Goal: Communication & Community: Answer question/provide support

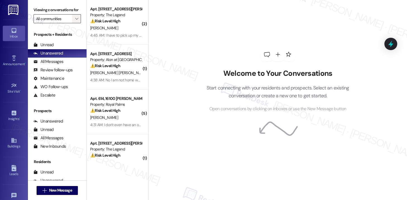
click at [74, 23] on span "" at bounding box center [76, 18] width 5 height 9
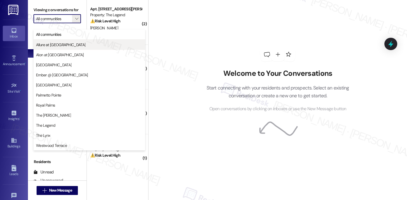
click at [70, 47] on span "Allure at [GEOGRAPHIC_DATA]" at bounding box center [89, 45] width 107 height 6
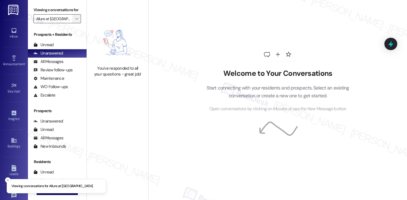
click at [74, 23] on span "" at bounding box center [76, 18] width 5 height 9
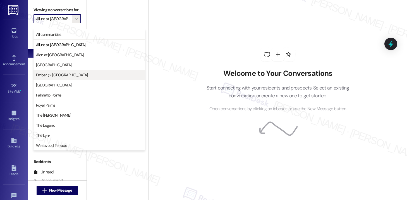
click at [63, 75] on span "Ember @ Alamo Ranch" at bounding box center [62, 75] width 52 height 6
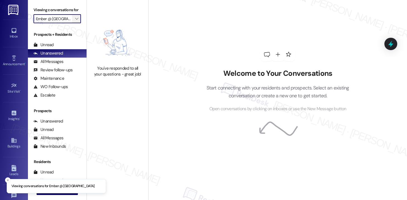
click at [75, 21] on icon "" at bounding box center [76, 18] width 3 height 4
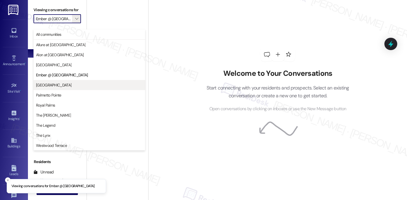
click at [60, 86] on span "Kenzie Park" at bounding box center [89, 85] width 107 height 6
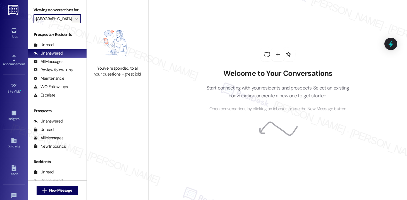
click at [75, 21] on icon "" at bounding box center [76, 18] width 3 height 4
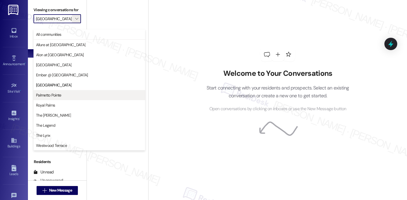
click at [69, 96] on span "Palmetto Pointe" at bounding box center [89, 95] width 107 height 6
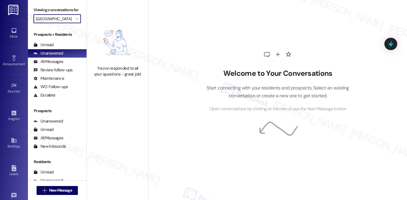
type input "Palmetto Pointe"
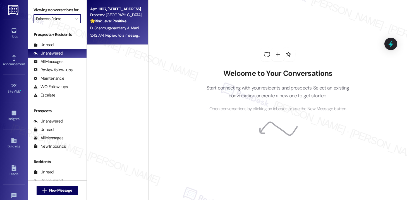
click at [110, 25] on span "D. Shanmuganandam" at bounding box center [108, 27] width 37 height 5
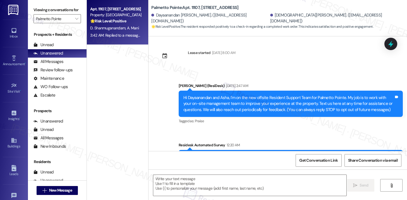
type textarea "Fetching suggested responses. Please feel free to read through the conversation…"
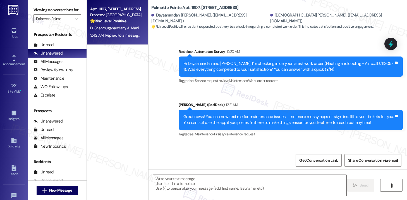
scroll to position [157, 0]
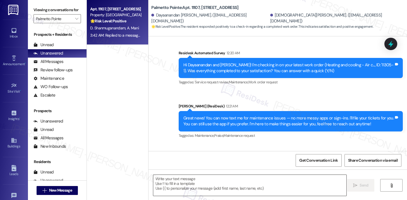
click at [174, 184] on textarea at bounding box center [249, 185] width 193 height 21
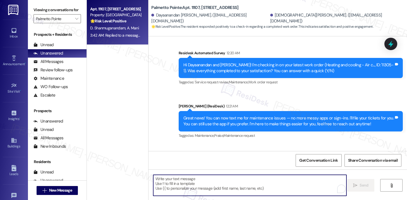
paste textarea "Hi {{first_name}}, I'm so glad to hear the work order was completed to your sat…"
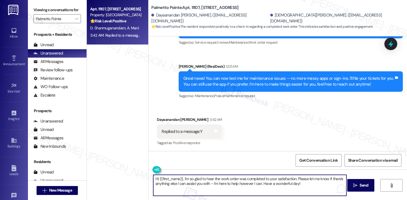
scroll to position [197, 0]
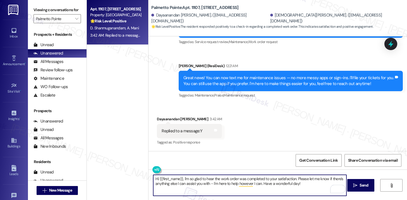
click at [160, 119] on div "Dayaanandan Shanmuganandam 3:42 AM" at bounding box center [189, 120] width 65 height 8
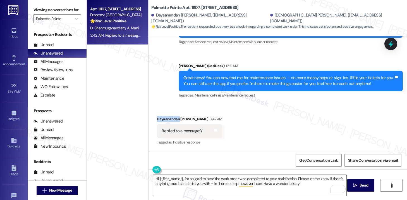
copy div "Dayaanandan"
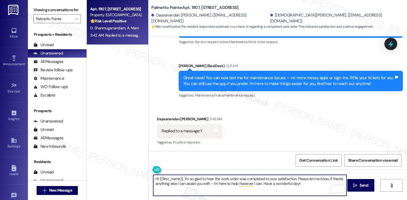
drag, startPoint x: 180, startPoint y: 179, endPoint x: 157, endPoint y: 179, distance: 22.4
click at [157, 179] on textarea "Hi {{first_name}}, I'm so glad to hear the work order was completed to your sat…" at bounding box center [249, 185] width 193 height 21
paste textarea "Dayaanandan"
click at [305, 187] on textarea "Hi Dayaanandan, I'm so glad to hear the work order was completed to your satisf…" at bounding box center [249, 185] width 193 height 21
type textarea "Hi Dayaanandan, I'm so glad to hear the work order was completed to your satisf…"
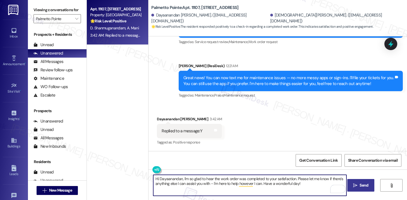
click at [362, 181] on button " Send" at bounding box center [361, 185] width 27 height 13
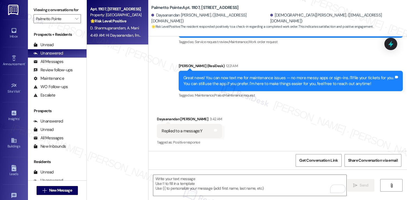
scroll to position [197, 0]
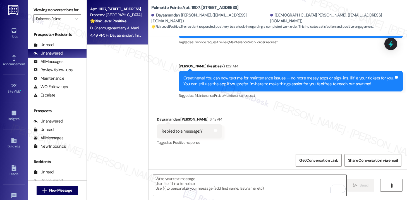
click at [205, 186] on textarea "To enrich screen reader interactions, please activate Accessibility in Grammarl…" at bounding box center [249, 185] width 193 height 21
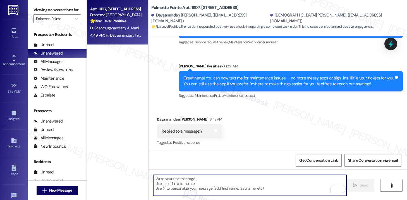
paste textarea "If I may ask...has {{property}} lived up to your expectations?"
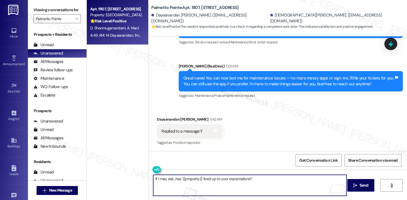
scroll to position [242, 0]
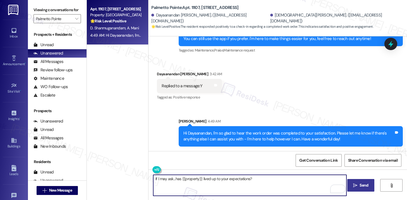
type textarea "If I may ask...has {{property}} lived up to your expectations?"
click at [361, 184] on span "Send" at bounding box center [364, 185] width 9 height 6
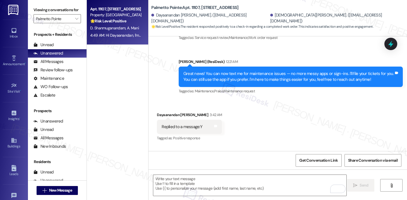
scroll to position [197, 0]
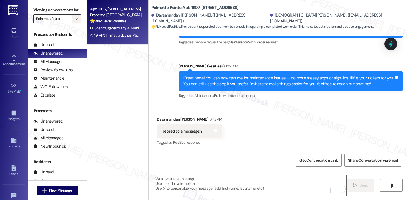
click at [76, 23] on span "" at bounding box center [76, 18] width 5 height 9
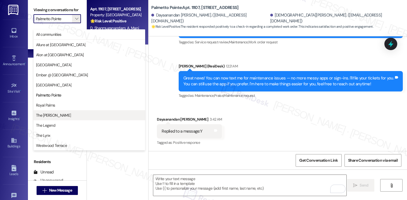
click at [63, 116] on span "The [PERSON_NAME]" at bounding box center [89, 115] width 107 height 6
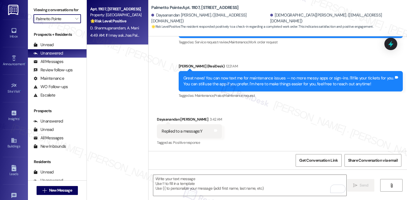
type input "The [PERSON_NAME]"
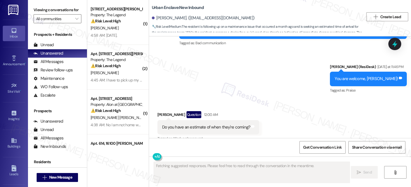
scroll to position [929, 0]
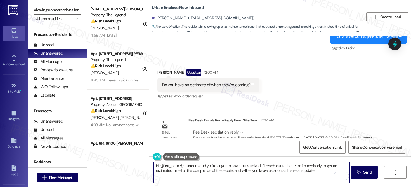
drag, startPoint x: 317, startPoint y: 170, endPoint x: 184, endPoint y: 167, distance: 133.3
click at [184, 167] on textarea "Hi {{first_name}}, I understand you're eager to have this resolved. I'll reach …" at bounding box center [252, 171] width 196 height 21
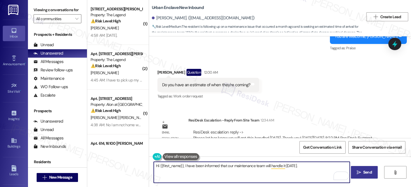
type textarea "Hi {{first_name}}, I have been informed that our maintenance team will handle i…"
click at [363, 170] on span "Send" at bounding box center [367, 172] width 9 height 6
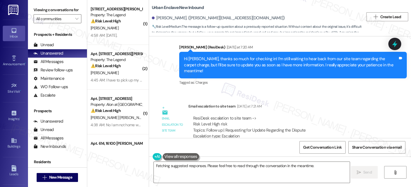
scroll to position [3060, 0]
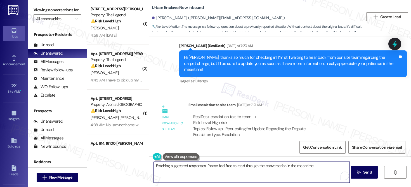
drag, startPoint x: 226, startPoint y: 172, endPoint x: 199, endPoint y: 166, distance: 27.7
click at [199, 166] on textarea "Hi {{first_name}}, thanks for following up! I'm still waiting on the site team …" at bounding box center [252, 171] width 196 height 21
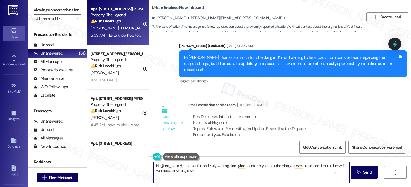
type textarea "Hi {{first_name}}, thanks for patiently waiting. I am glad to inform you that t…"
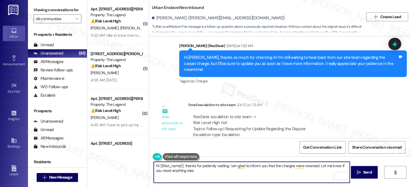
click at [175, 176] on textarea "Hi {{first_name}}, thanks for patiently waiting. I am glad to inform you that t…" at bounding box center [252, 171] width 196 height 21
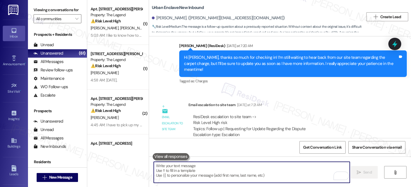
click at [182, 166] on textarea "To enrich screen reader interactions, please activate Accessibility in Grammarl…" at bounding box center [252, 171] width 196 height 21
paste textarea "Hi {{first_name}}, thank you for your patience. I’m glad to let you know that t…"
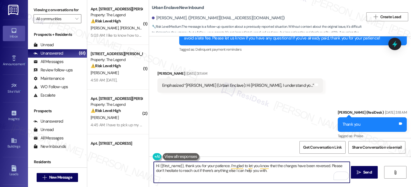
scroll to position [2869, 0]
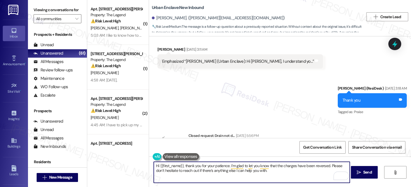
type textarea "Hi {{first_name}}, thank you for your patience. I’m glad to let you know that t…"
click at [197, 155] on button "Show details" at bounding box center [198, 158] width 11 height 6
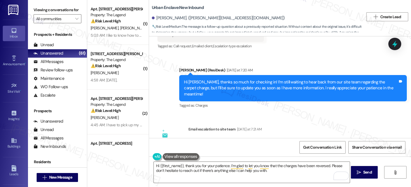
scroll to position [3078, 0]
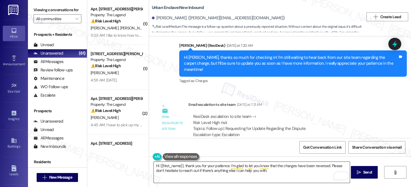
click at [270, 175] on textarea "Hi {{first_name}}, thank you for your patience. I’m glad to let you know that t…" at bounding box center [252, 171] width 196 height 21
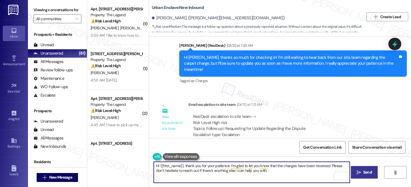
click at [363, 176] on button " Send" at bounding box center [364, 172] width 27 height 13
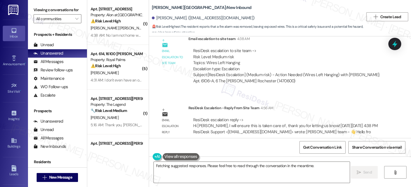
scroll to position [395, 0]
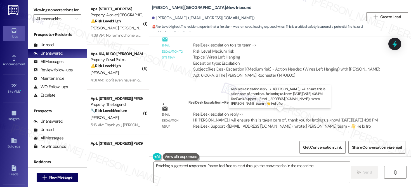
click at [198, 120] on div "ResiDesk escalation reply -> Hi Nicole, I will ensure this is taken care of , t…" at bounding box center [285, 120] width 185 height 18
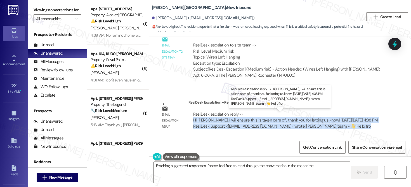
click at [198, 120] on div "ResiDesk escalation reply -> Hi Nicole, I will ensure this is taken care of , t…" at bounding box center [285, 120] width 185 height 18
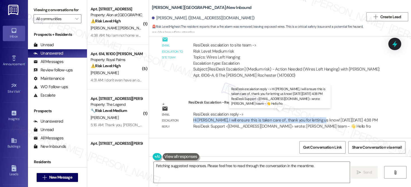
drag, startPoint x: 190, startPoint y: 120, endPoint x: 313, endPoint y: 120, distance: 123.2
click at [313, 120] on div "ResiDesk escalation reply -> Hi Nicole, I will ensure this is taken care of , t…" at bounding box center [285, 120] width 185 height 18
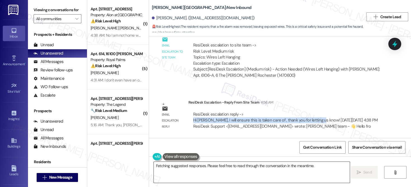
click at [271, 173] on textarea "Hi {{first_name}}, I understand your concern about the exposed wires from the r…" at bounding box center [252, 171] width 196 height 21
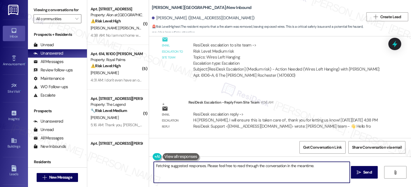
click at [271, 173] on textarea "Hi {{first_name}}, I understand your concern about the exposed wires from the r…" at bounding box center [252, 171] width 196 height 21
type textarea "Hey, Nicole! Quick update: I received a confirmation from the maintenance team …"
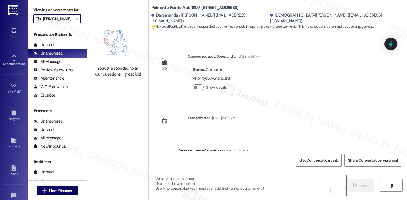
scroll to position [197, 0]
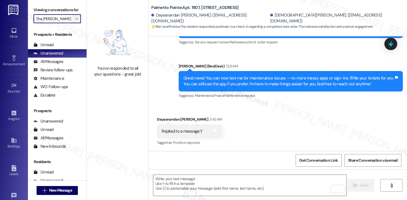
click at [75, 21] on icon "" at bounding box center [76, 18] width 3 height 4
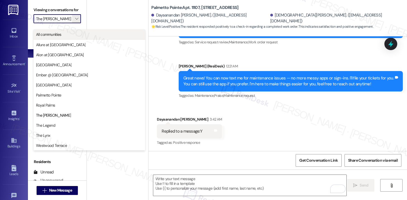
click at [70, 36] on span "All communities" at bounding box center [89, 35] width 107 height 6
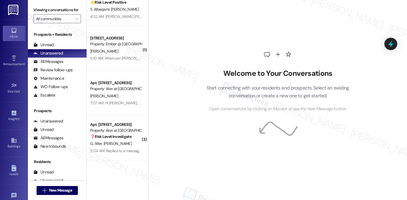
scroll to position [1270, 0]
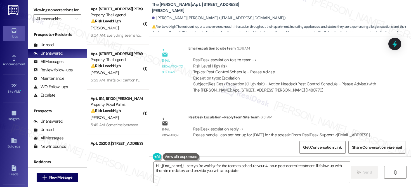
scroll to position [1020, 0]
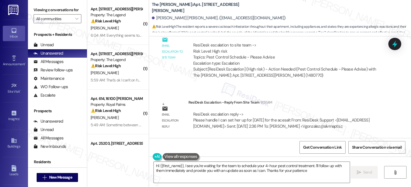
type textarea "Hi {{first_name}}, I see you're waiting for the team to schedule your 4-hour pe…"
click at [253, 171] on textarea "Hi {{first_name}}, I see you're waiting for the team to schedule your 4-hour pe…" at bounding box center [252, 171] width 196 height 21
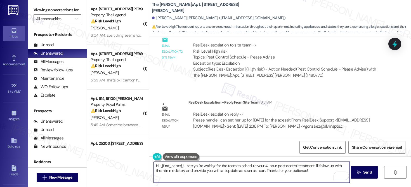
click at [253, 175] on textarea "Hi {{first_name}}, I see you're waiting for the team to schedule your 4-hour pe…" at bounding box center [252, 171] width 196 height 21
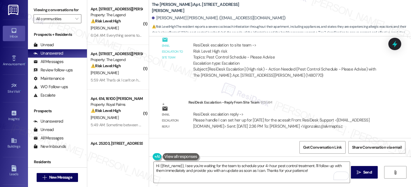
click at [168, 99] on div "Email escalation reply" at bounding box center [173, 115] width 28 height 33
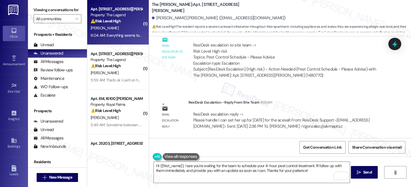
click at [126, 42] on div "Apt. [STREET_ADDRESS][PERSON_NAME] Property: The Legend ⚠️ Risk Level: High The…" at bounding box center [117, 22] width 61 height 45
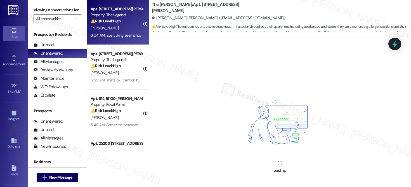
click at [128, 35] on div "6:04 AM: Everything seems to ok The main issue is with rhe front exit gate. It …" at bounding box center [402, 35] width 622 height 5
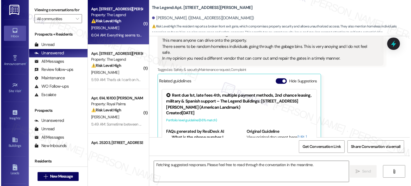
scroll to position [316, 0]
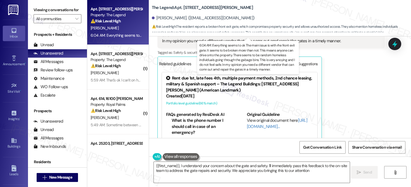
type textarea "{{first_name}}, I understand your concern about the gate and safety. I'll immed…"
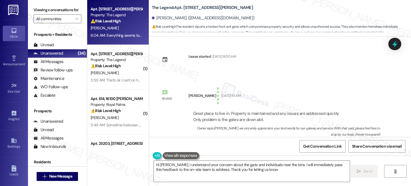
type textarea "Hi [PERSON_NAME], I understand your concern about the gate and individuals near…"
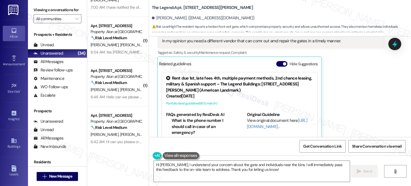
scroll to position [666, 0]
